Goal: Task Accomplishment & Management: Manage account settings

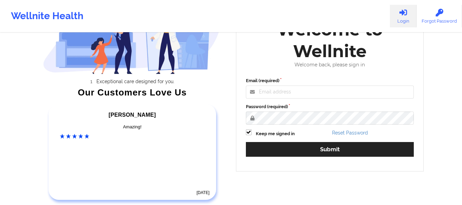
scroll to position [68, 0]
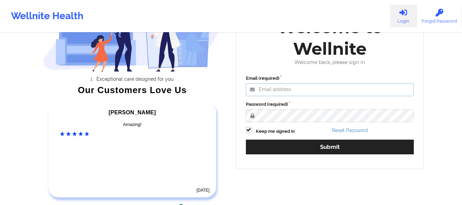
click at [265, 90] on input "Email (required)" at bounding box center [330, 89] width 168 height 13
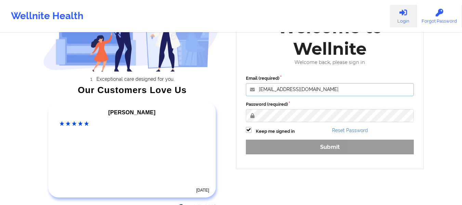
type input "[EMAIL_ADDRESS][DOMAIN_NAME]"
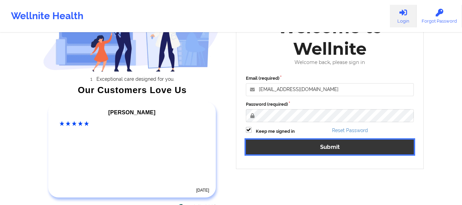
click at [299, 144] on button "Submit" at bounding box center [330, 147] width 168 height 15
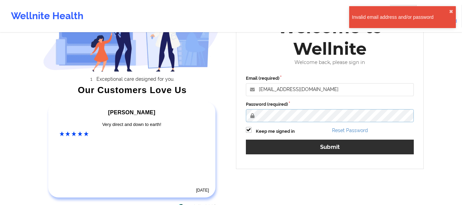
click at [246, 140] on button "Submit" at bounding box center [330, 147] width 168 height 15
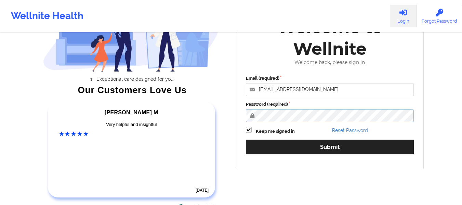
click at [246, 140] on button "Submit" at bounding box center [330, 147] width 168 height 15
click at [345, 129] on link "Reset Password" at bounding box center [350, 130] width 36 height 5
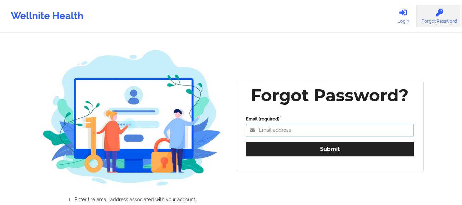
click at [294, 131] on input "Email (required)" at bounding box center [330, 130] width 168 height 13
type input "[EMAIL_ADDRESS][DOMAIN_NAME]"
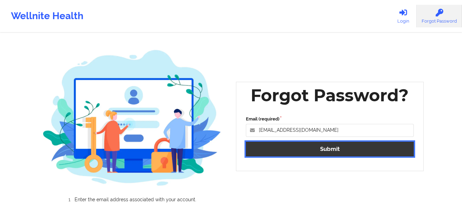
click at [316, 149] on button "Submit" at bounding box center [330, 149] width 168 height 15
